Goal: Task Accomplishment & Management: Use online tool/utility

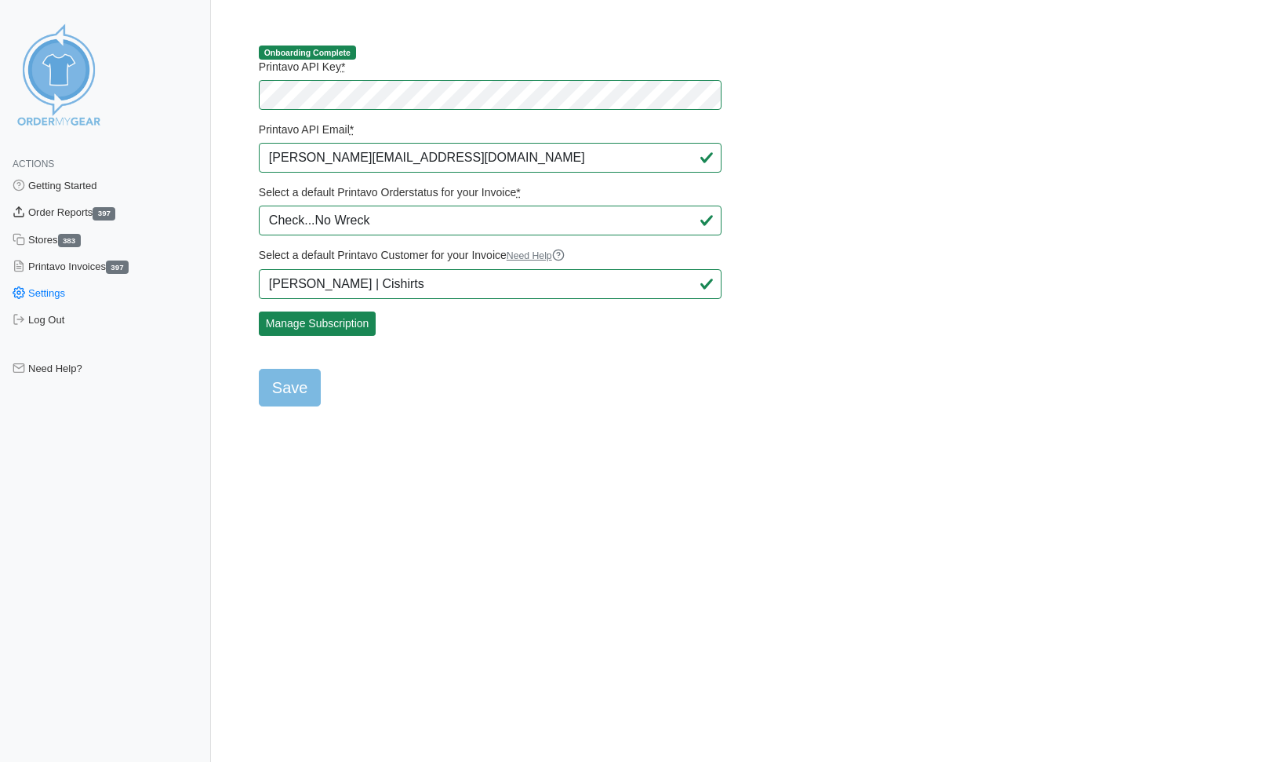
click at [66, 213] on link "Order Reports 397" at bounding box center [105, 212] width 211 height 27
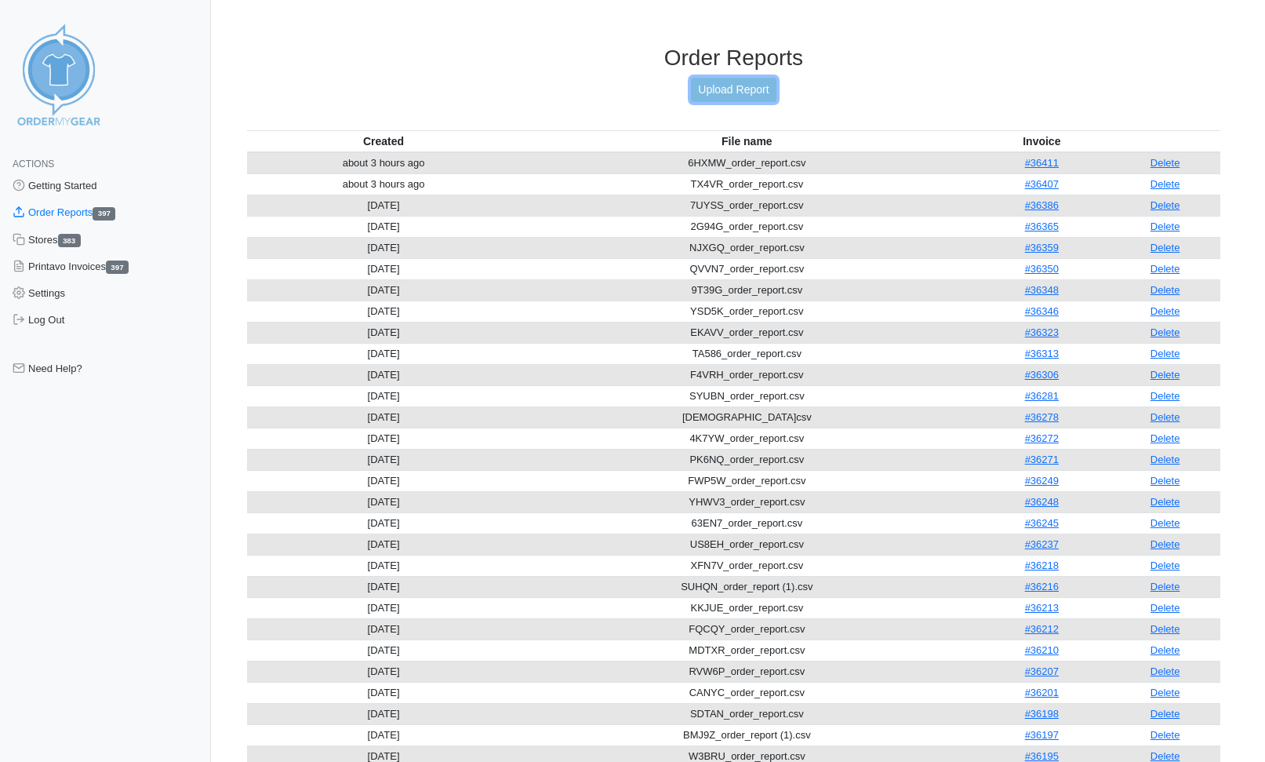
click at [733, 93] on link "Upload Report" at bounding box center [733, 90] width 85 height 24
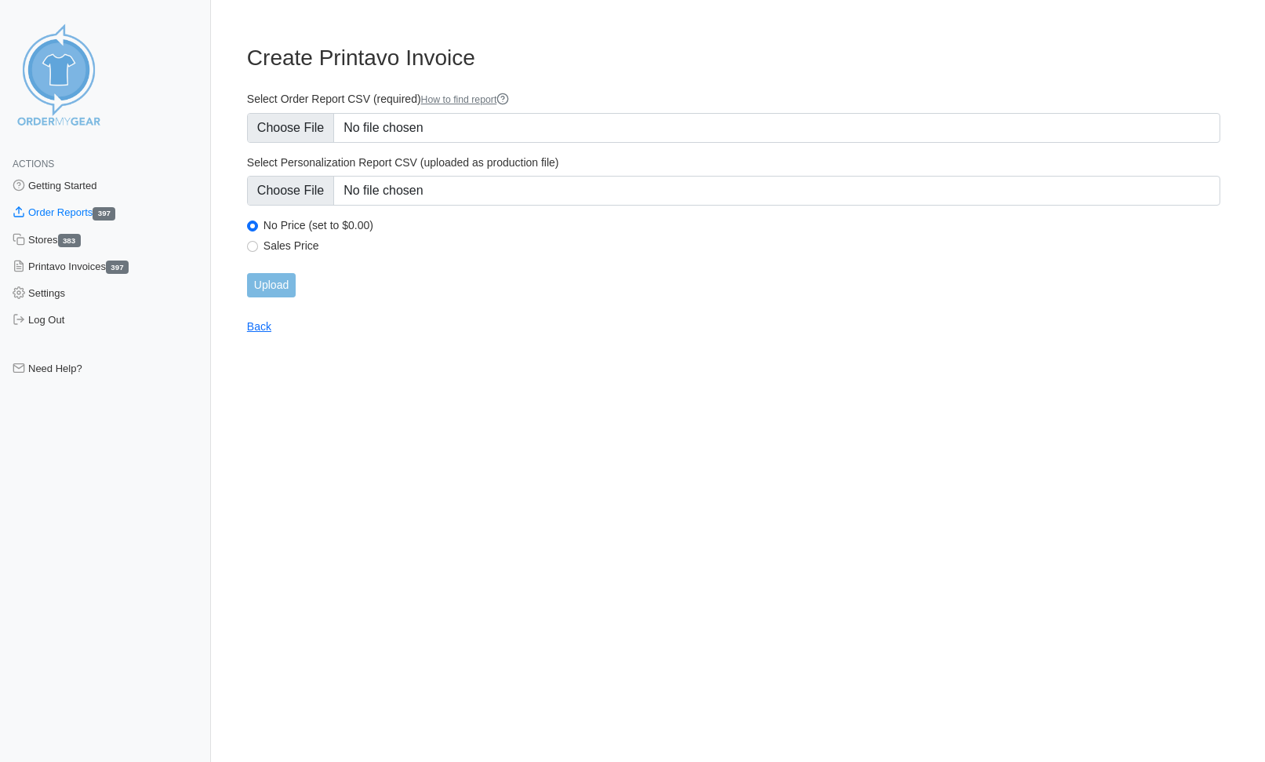
type input "C:\fakepath\Z6HPK_order_report.csv"
click at [285, 288] on input "Upload" at bounding box center [271, 285] width 49 height 24
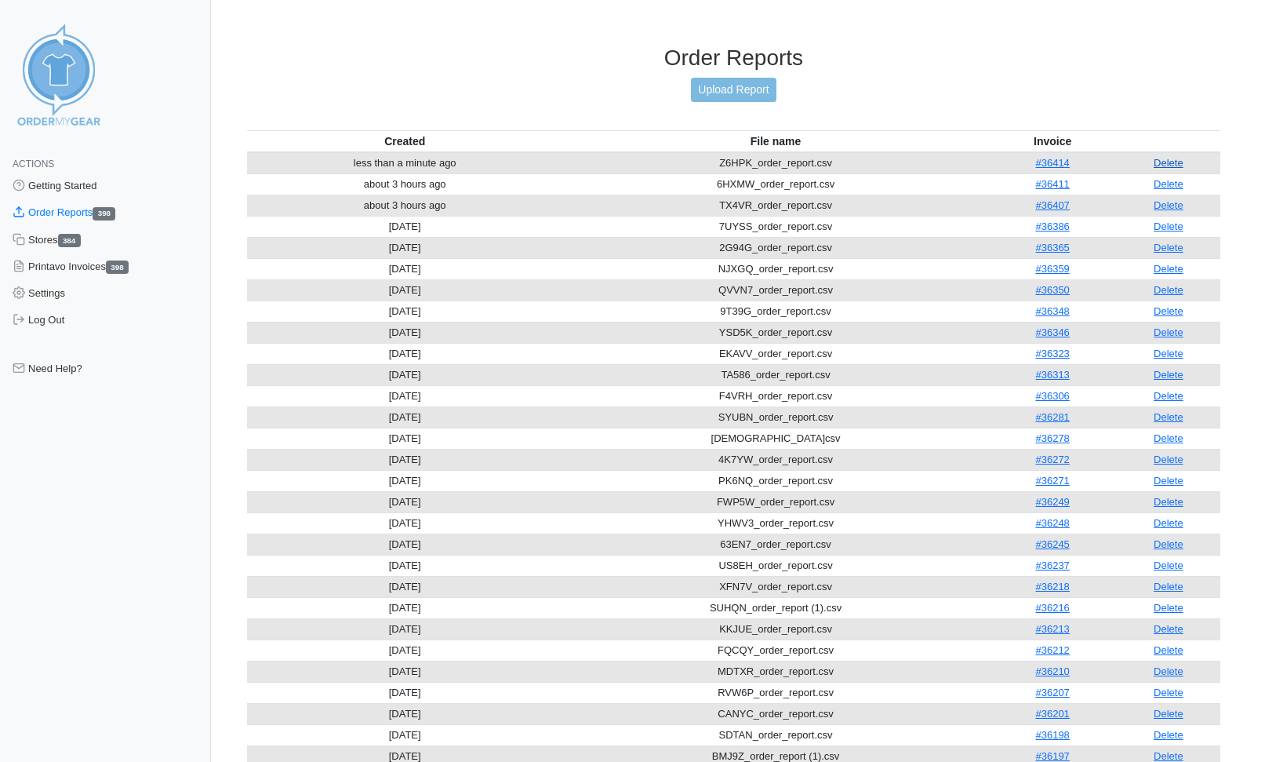
click at [1176, 157] on link "Delete" at bounding box center [1169, 163] width 30 height 12
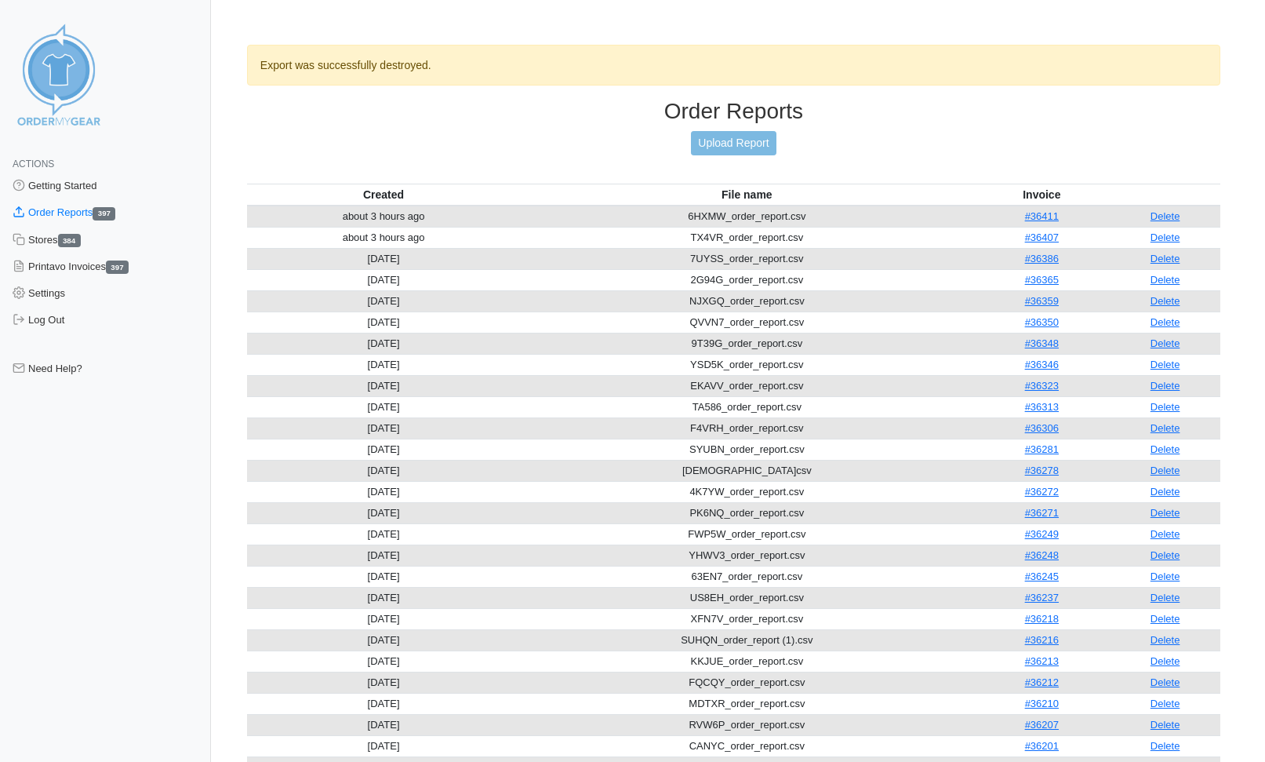
scroll to position [8, 0]
